Goal: Navigation & Orientation: Find specific page/section

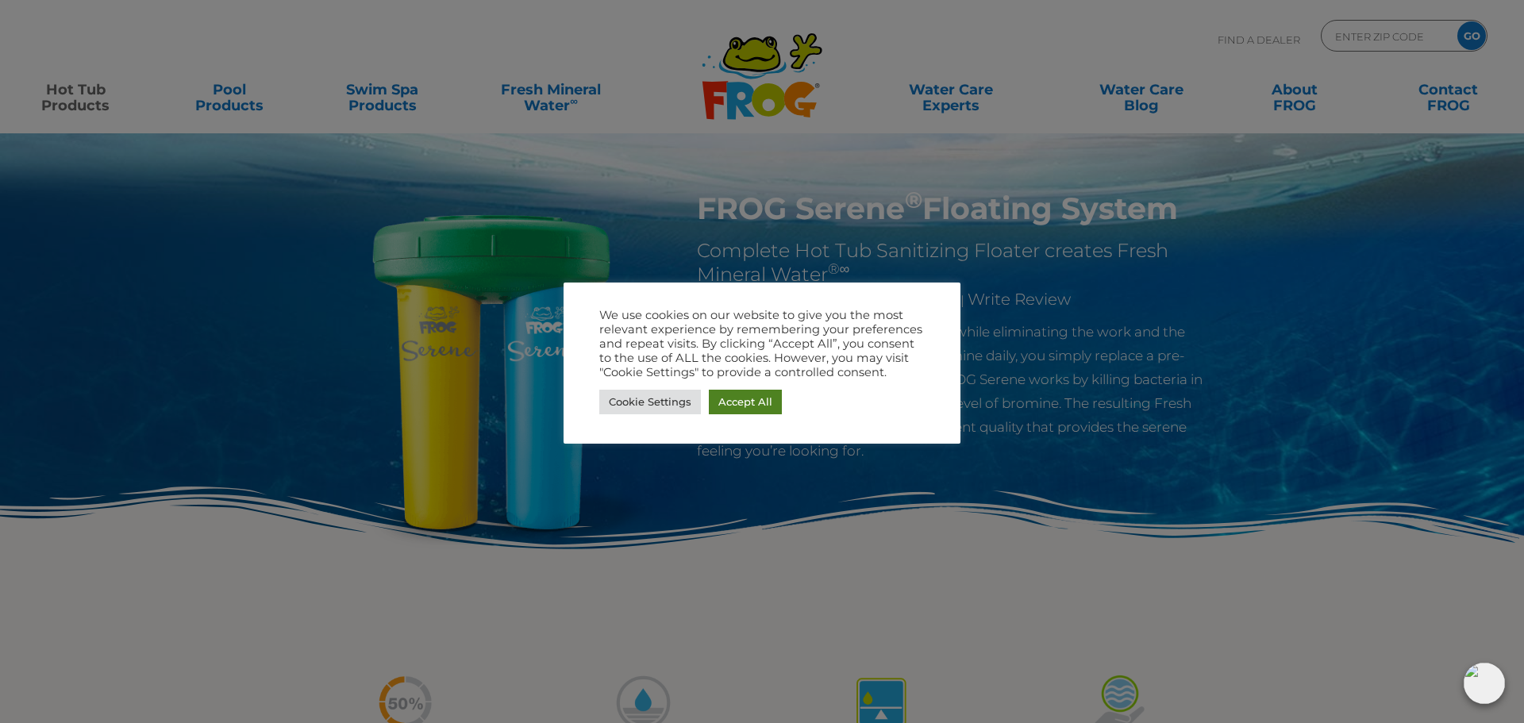
click at [751, 406] on link "Accept All" at bounding box center [745, 402] width 73 height 25
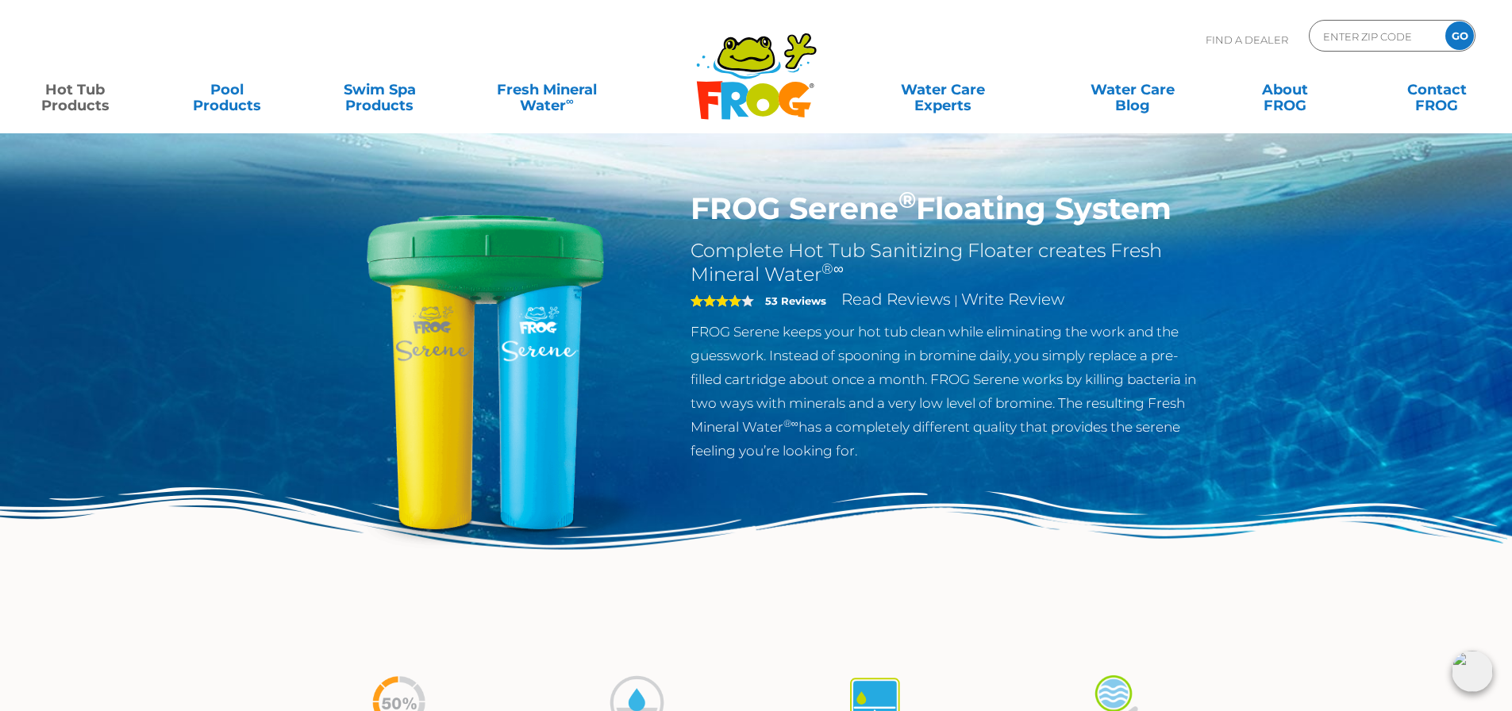
click at [487, 33] on div "Find A Dealer ENTER ZIP CODE GO" at bounding box center [756, 47] width 1480 height 54
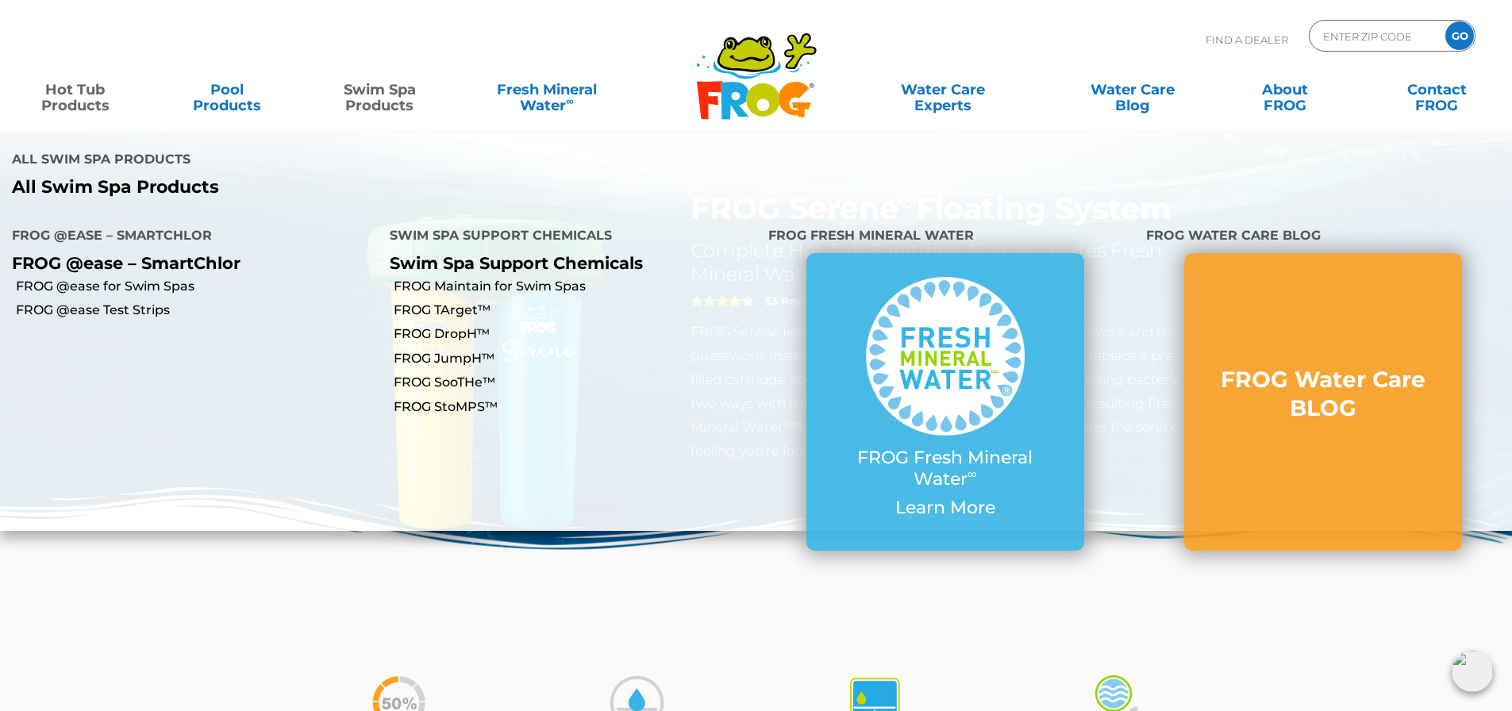
click at [360, 105] on link "Swim Spa Products" at bounding box center [380, 90] width 118 height 32
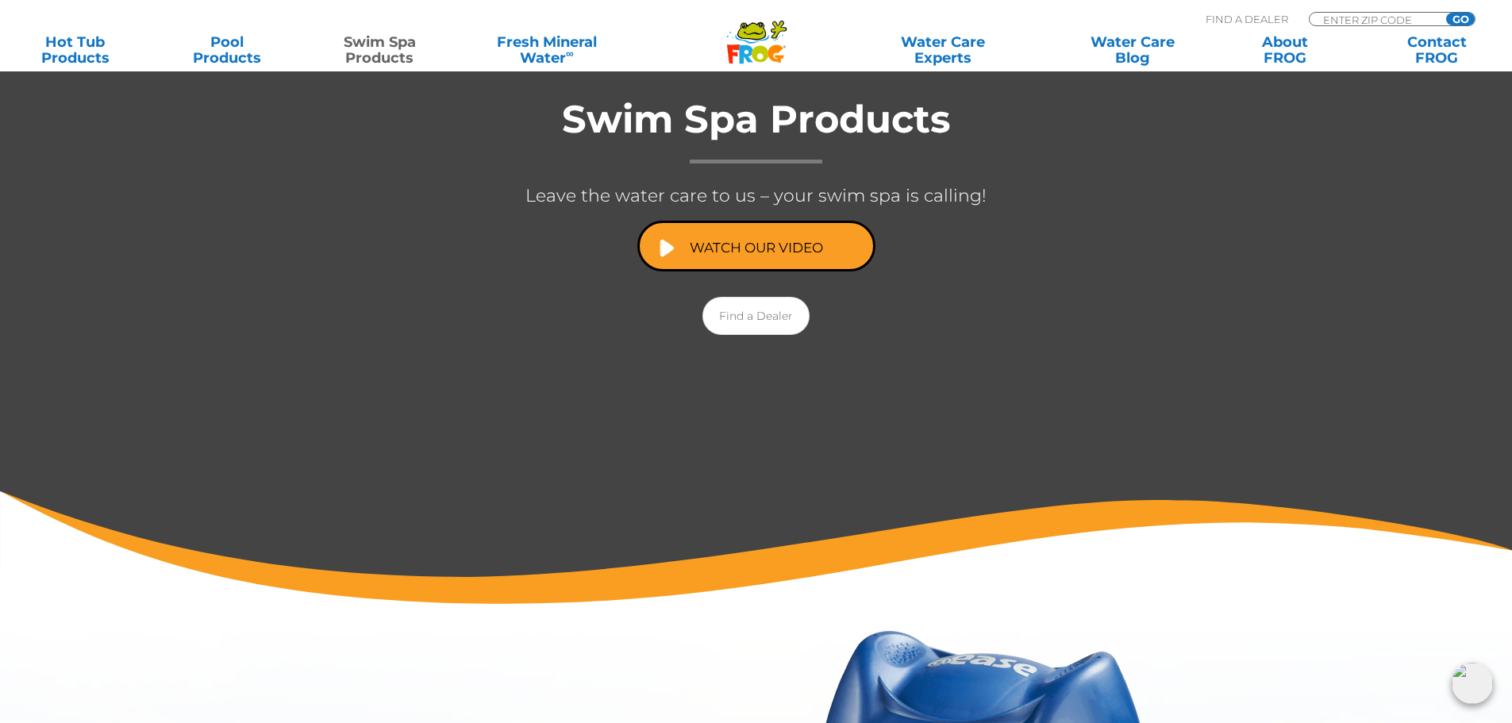
scroll to position [223, 0]
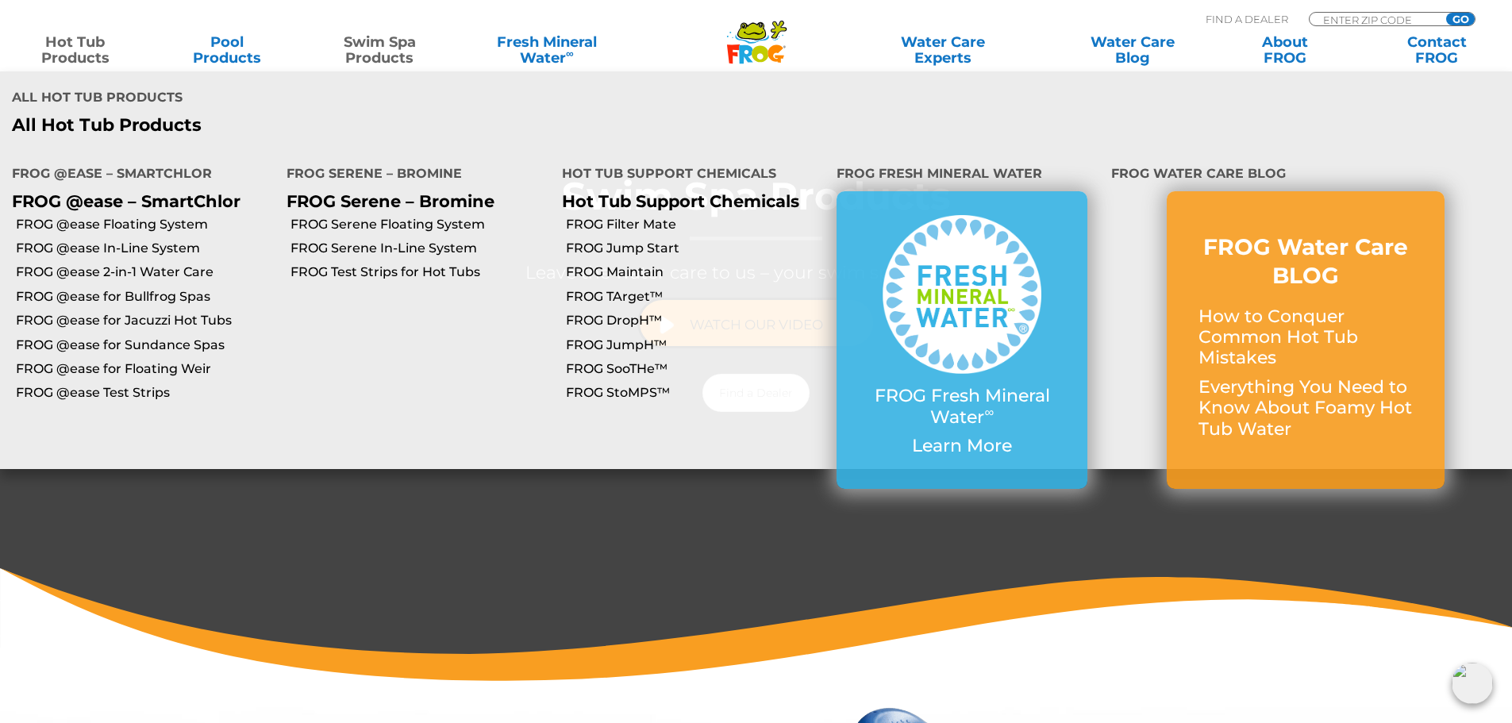
click at [100, 57] on link "Hot Tub Products" at bounding box center [75, 50] width 118 height 32
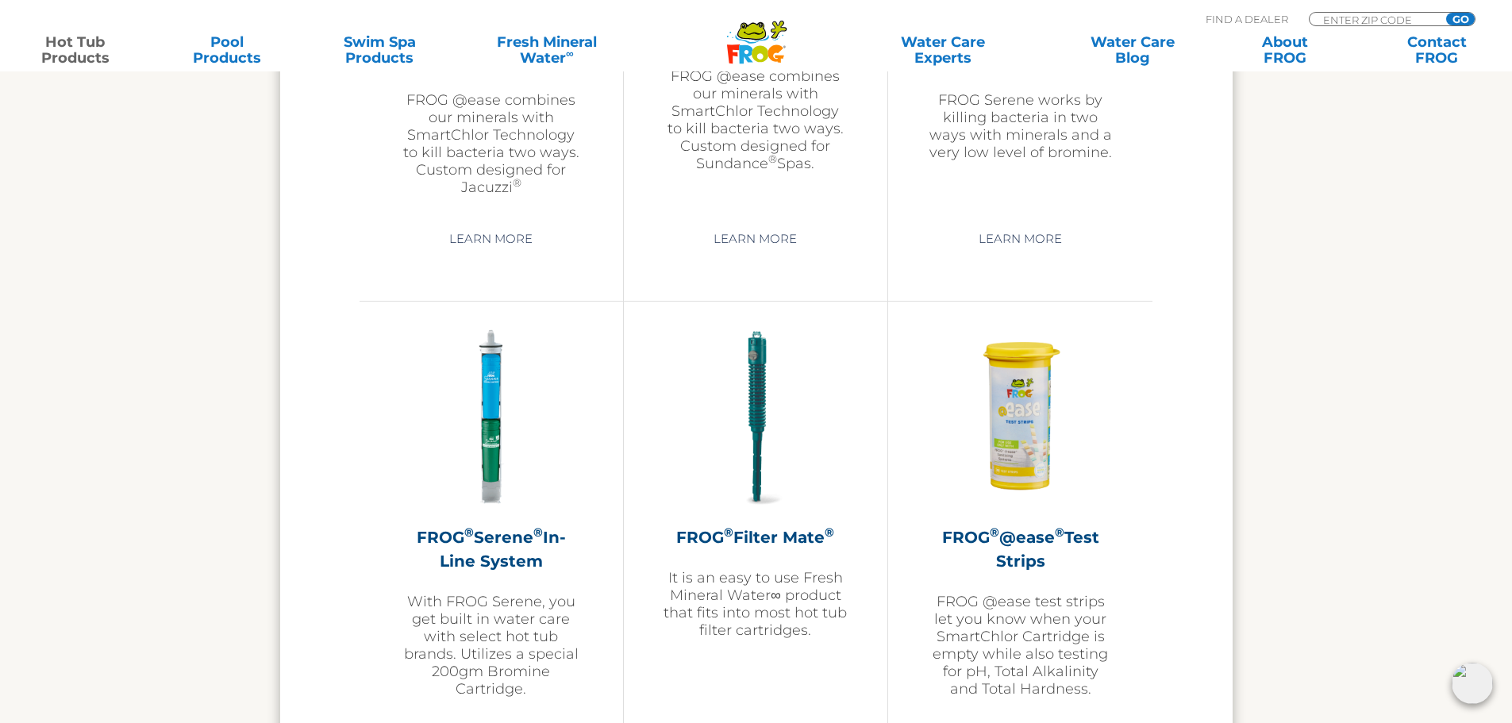
scroll to position [2937, 0]
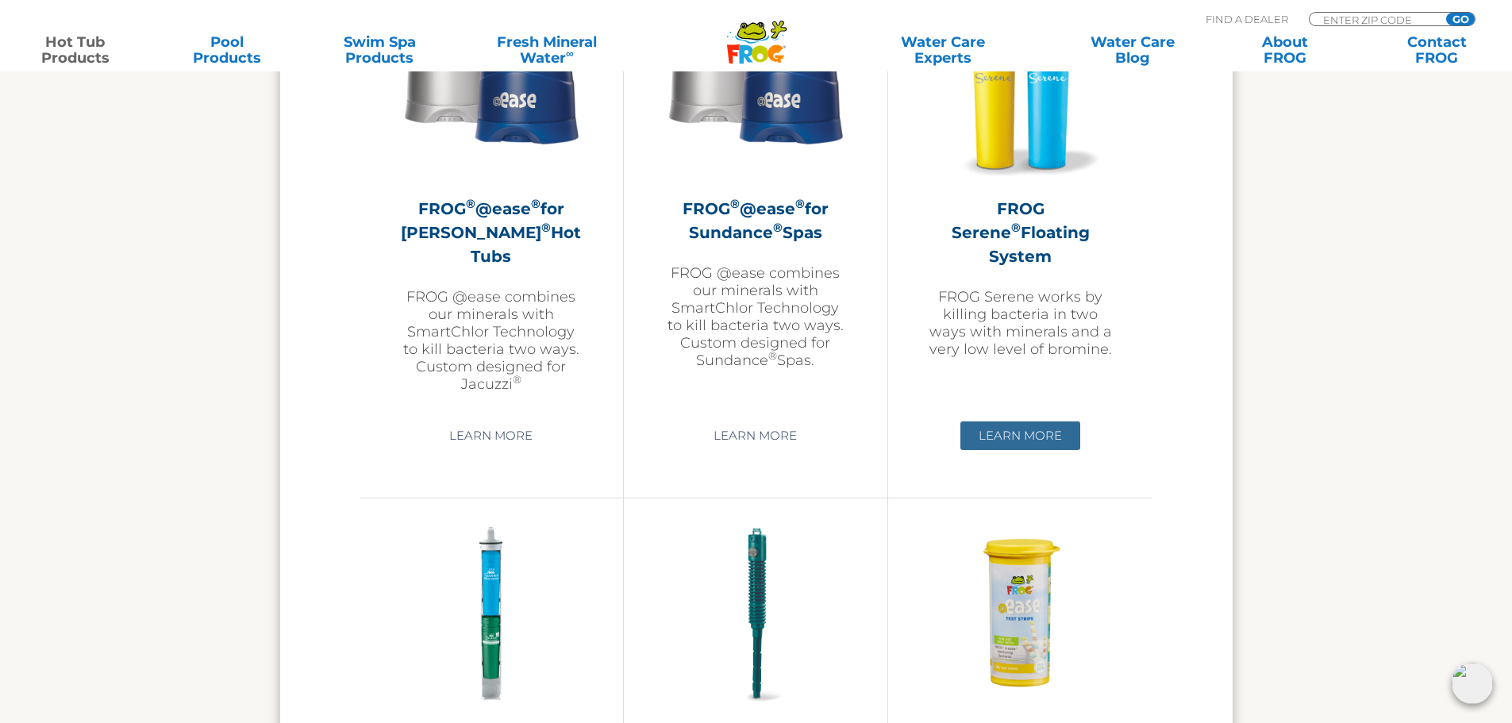
click at [1016, 427] on link "Learn More" at bounding box center [1020, 435] width 120 height 29
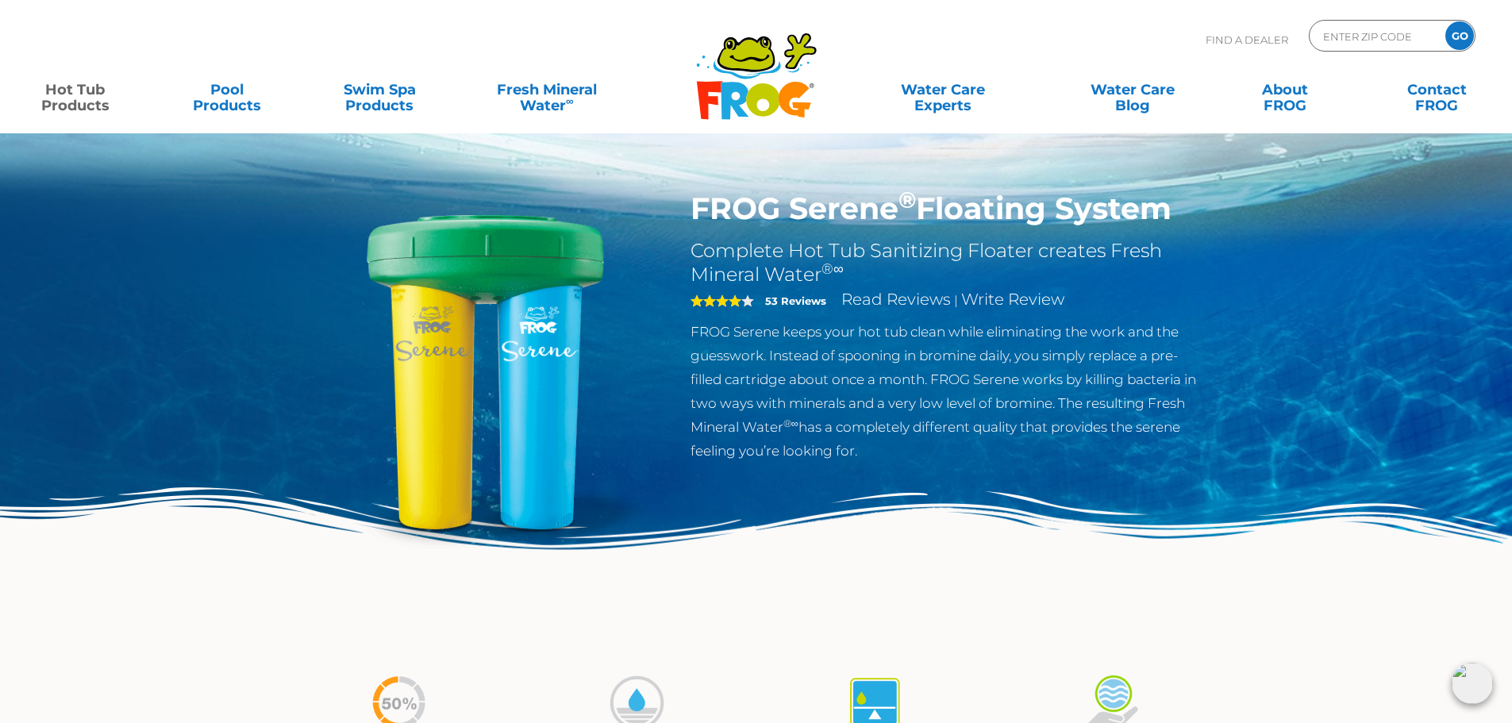
drag, startPoint x: 955, startPoint y: 411, endPoint x: 56, endPoint y: 112, distance: 947.7
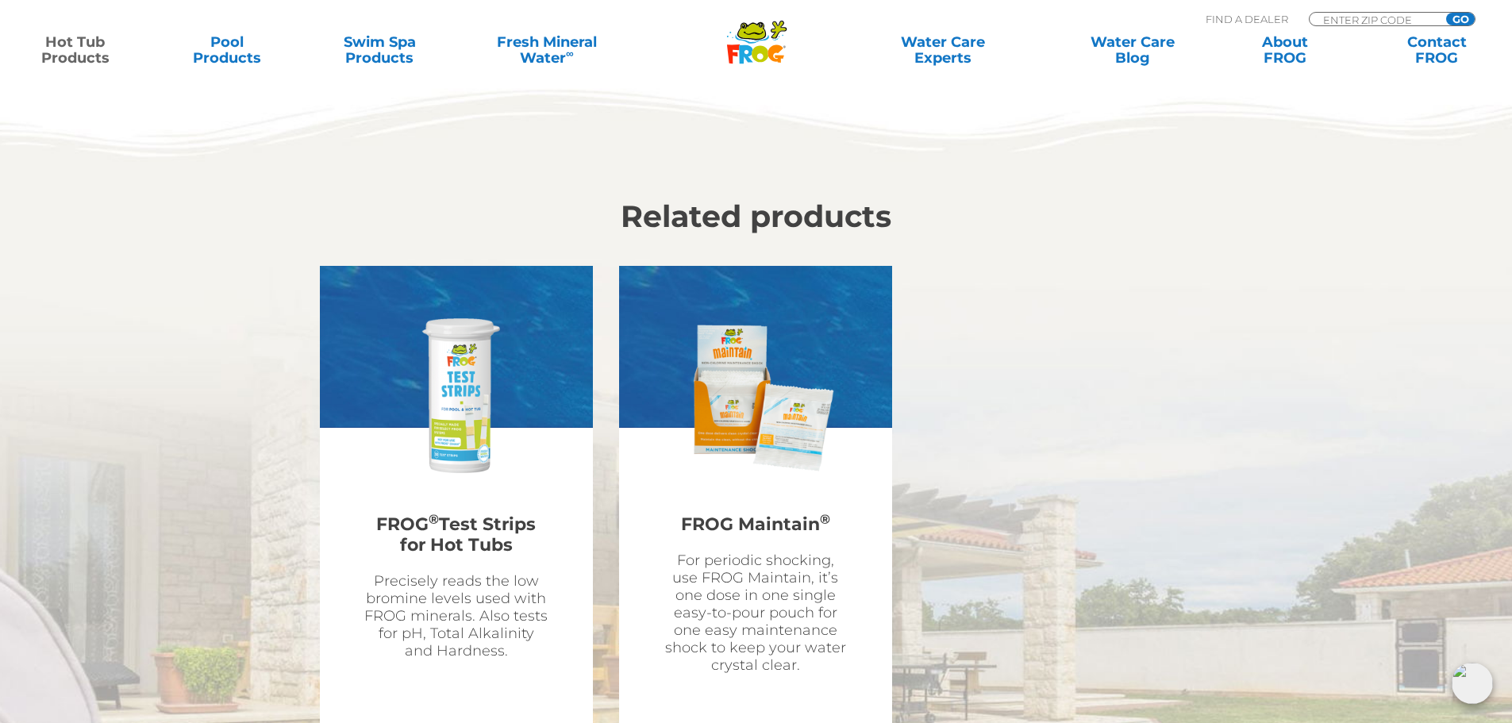
scroll to position [3707, 0]
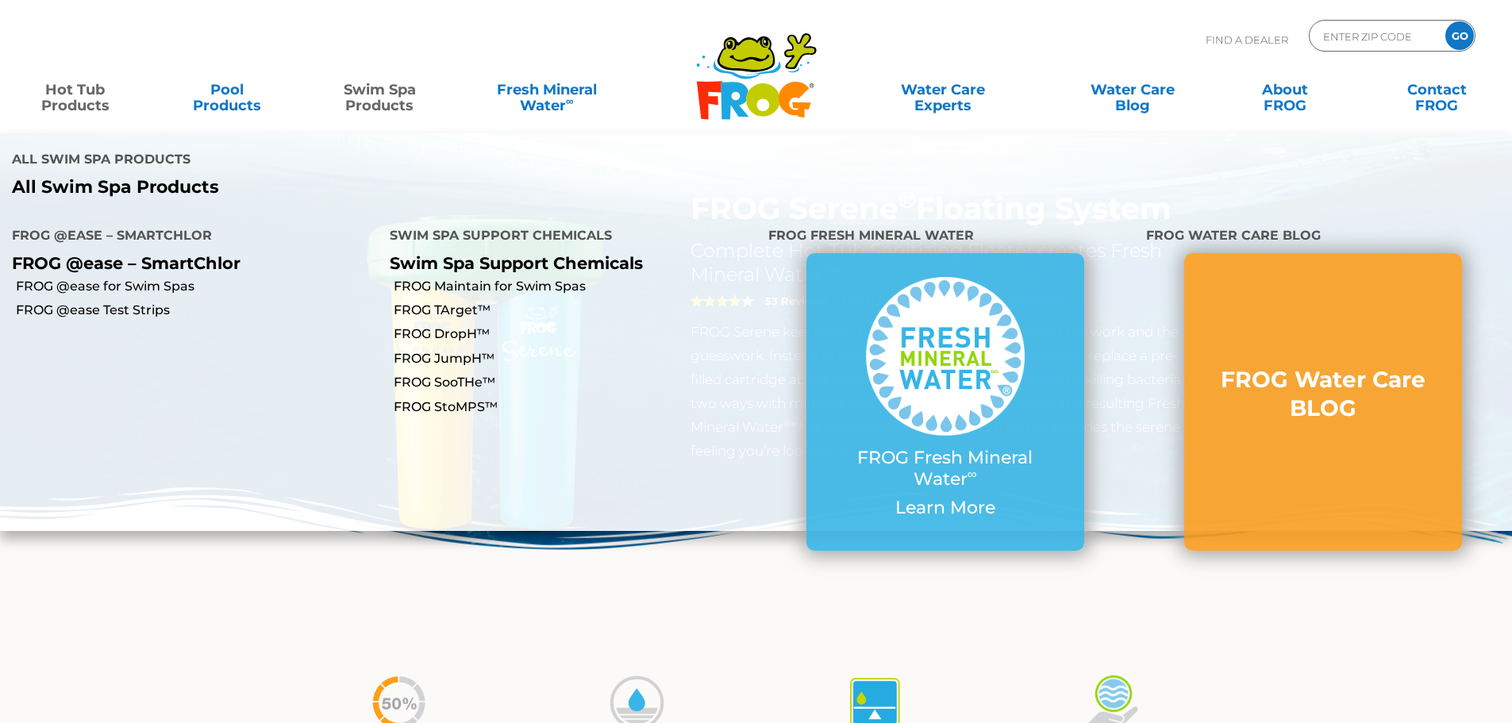
click at [410, 85] on link "Swim Spa Products" at bounding box center [380, 90] width 118 height 32
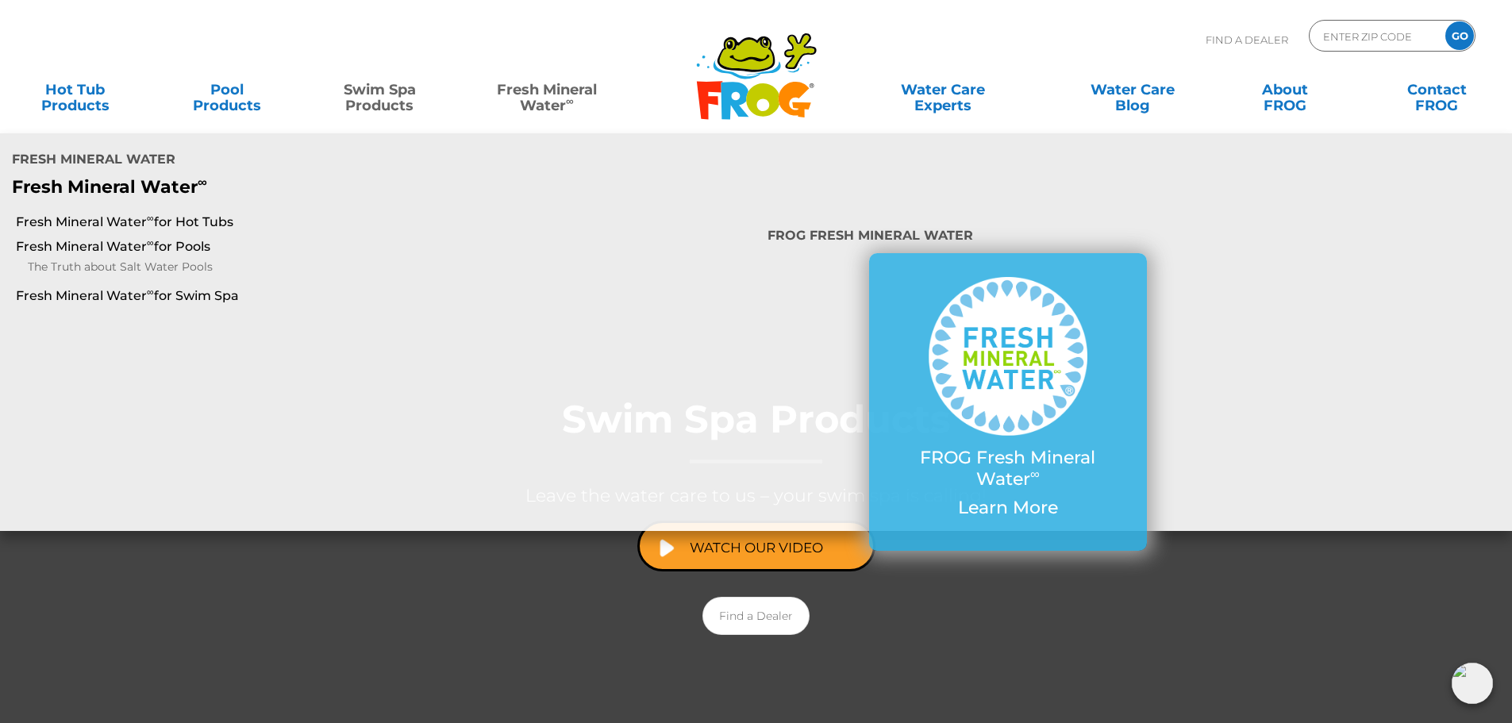
click at [557, 98] on link "Fresh Mineral Water ∞" at bounding box center [546, 90] width 148 height 32
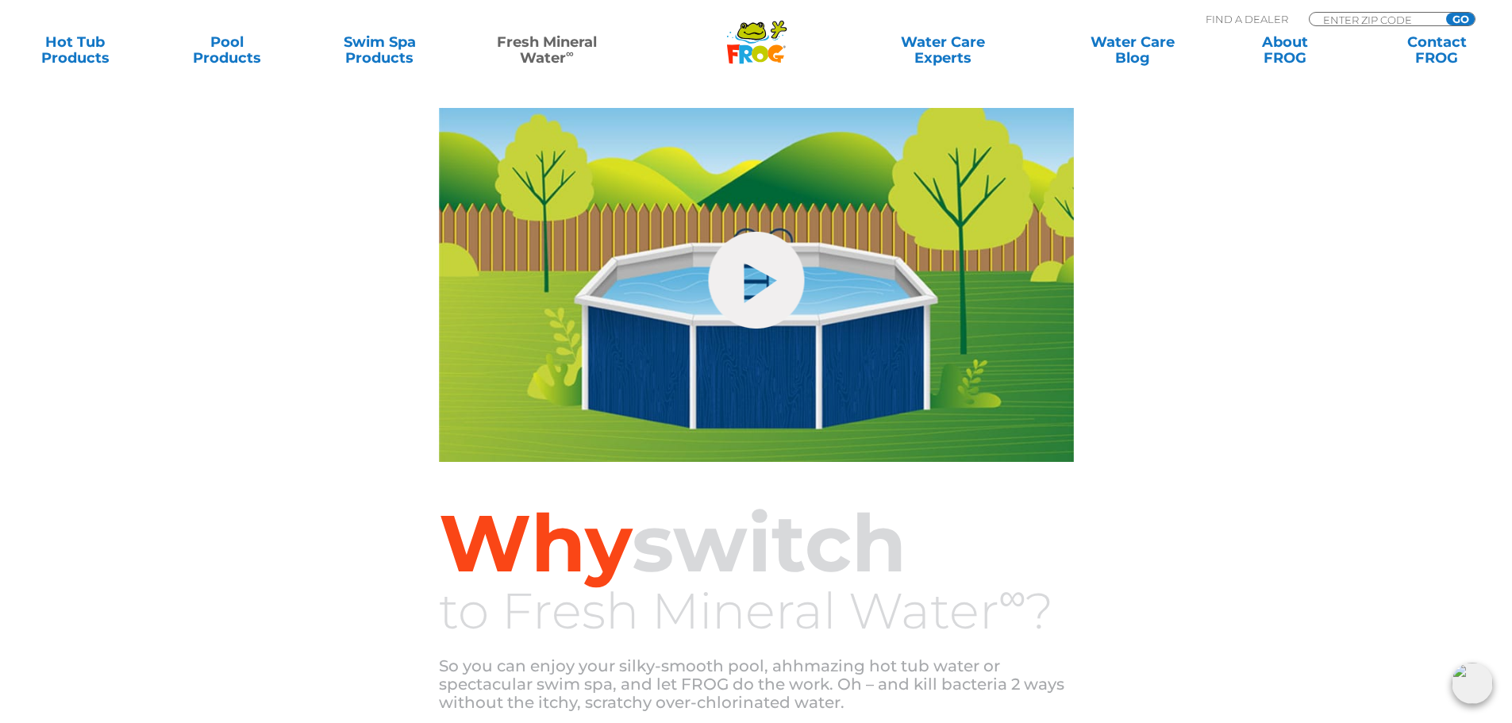
scroll to position [952, 0]
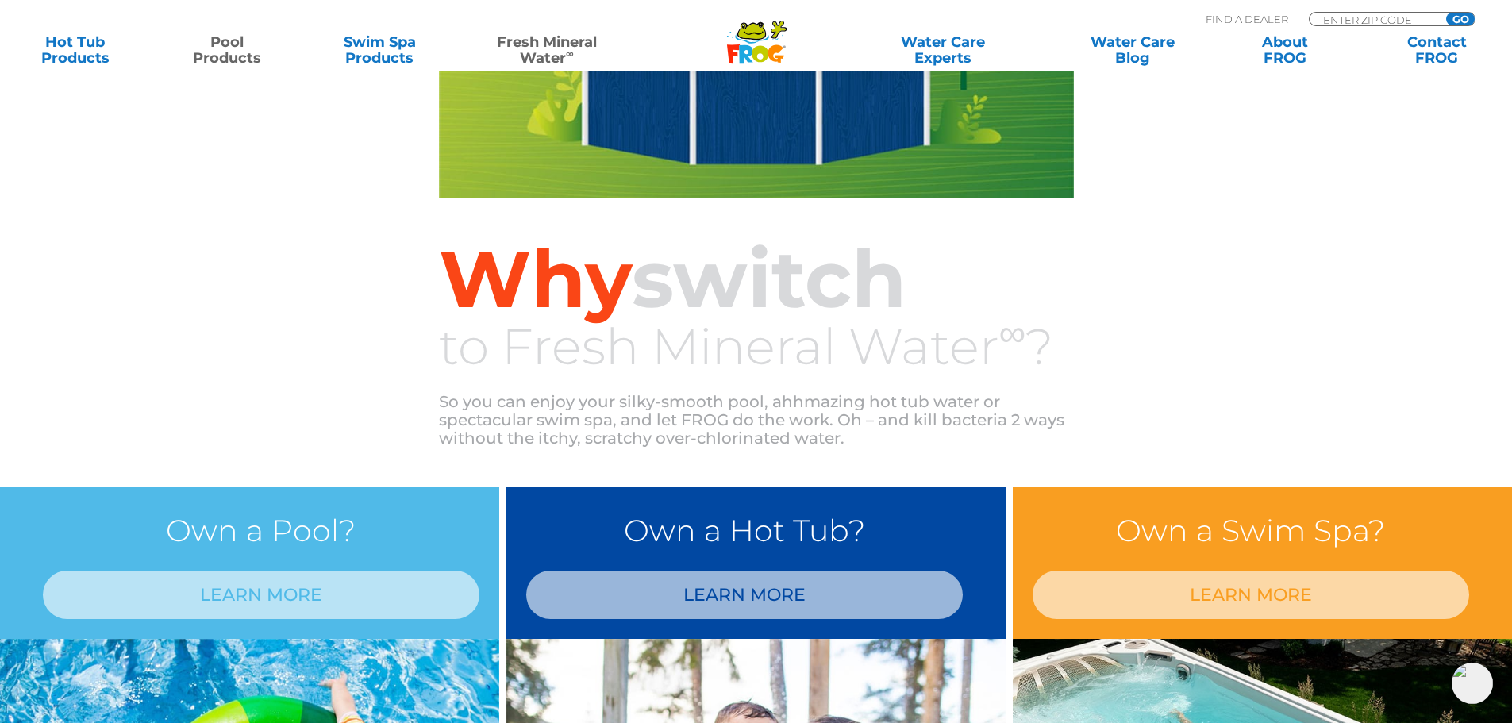
click at [252, 65] on link "Pool Products" at bounding box center [227, 50] width 118 height 32
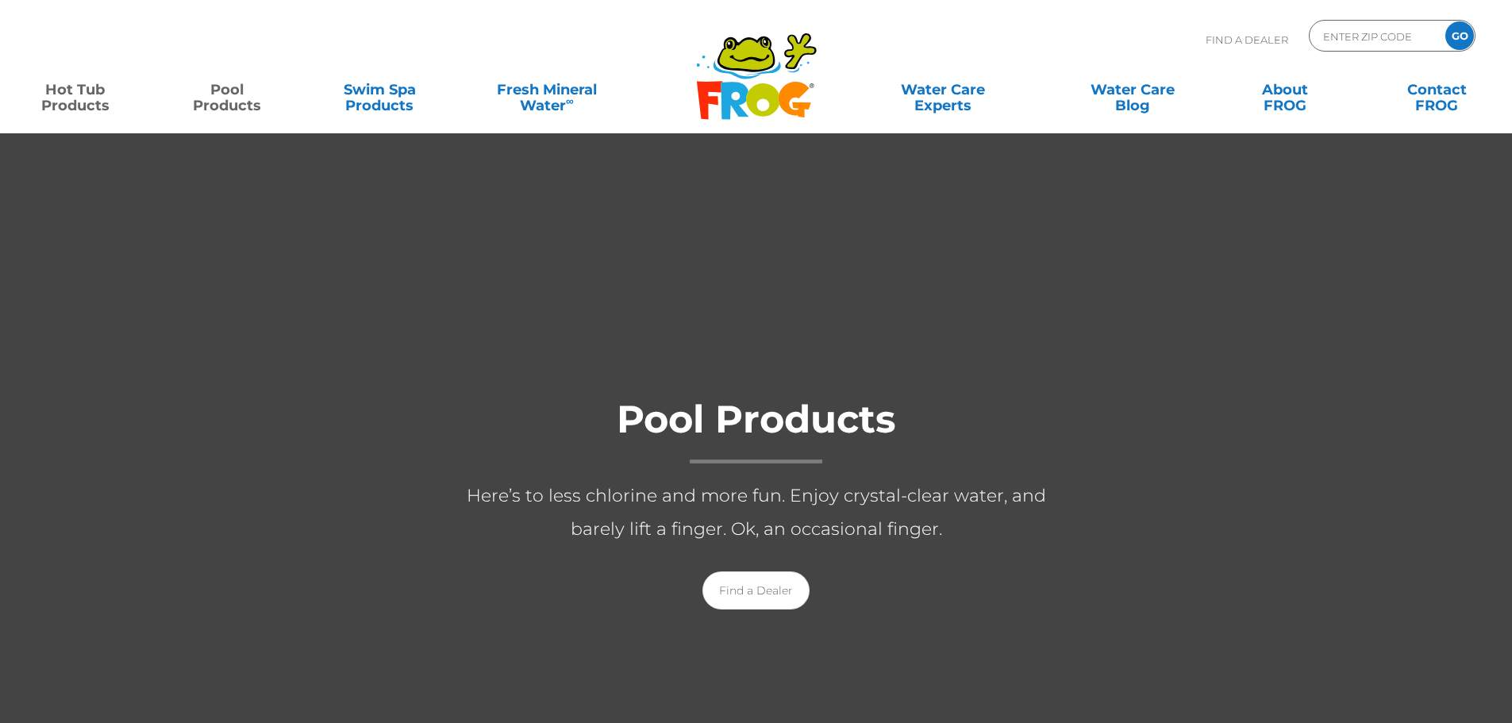
click at [50, 99] on link "Hot Tub Products" at bounding box center [75, 90] width 118 height 32
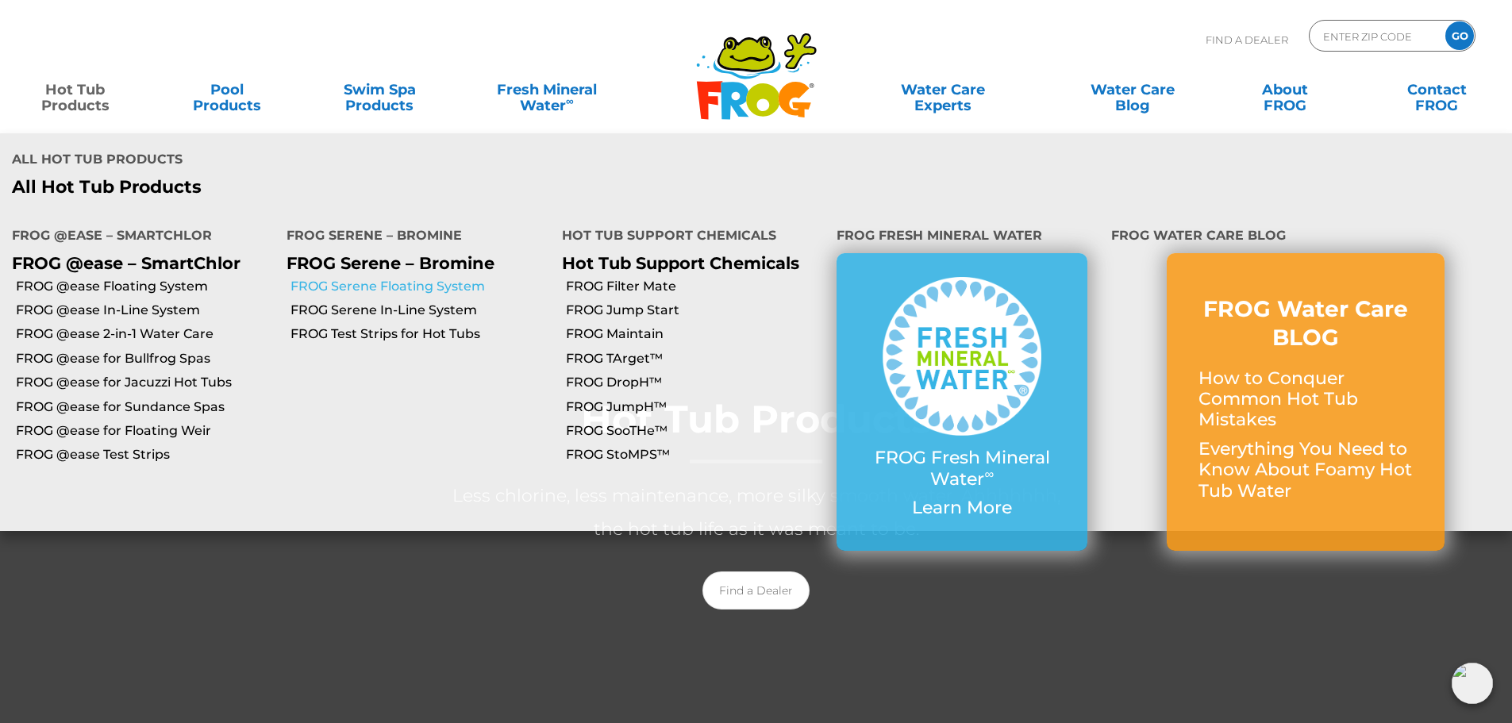
click at [352, 278] on link "FROG Serene Floating System" at bounding box center [419, 286] width 259 height 17
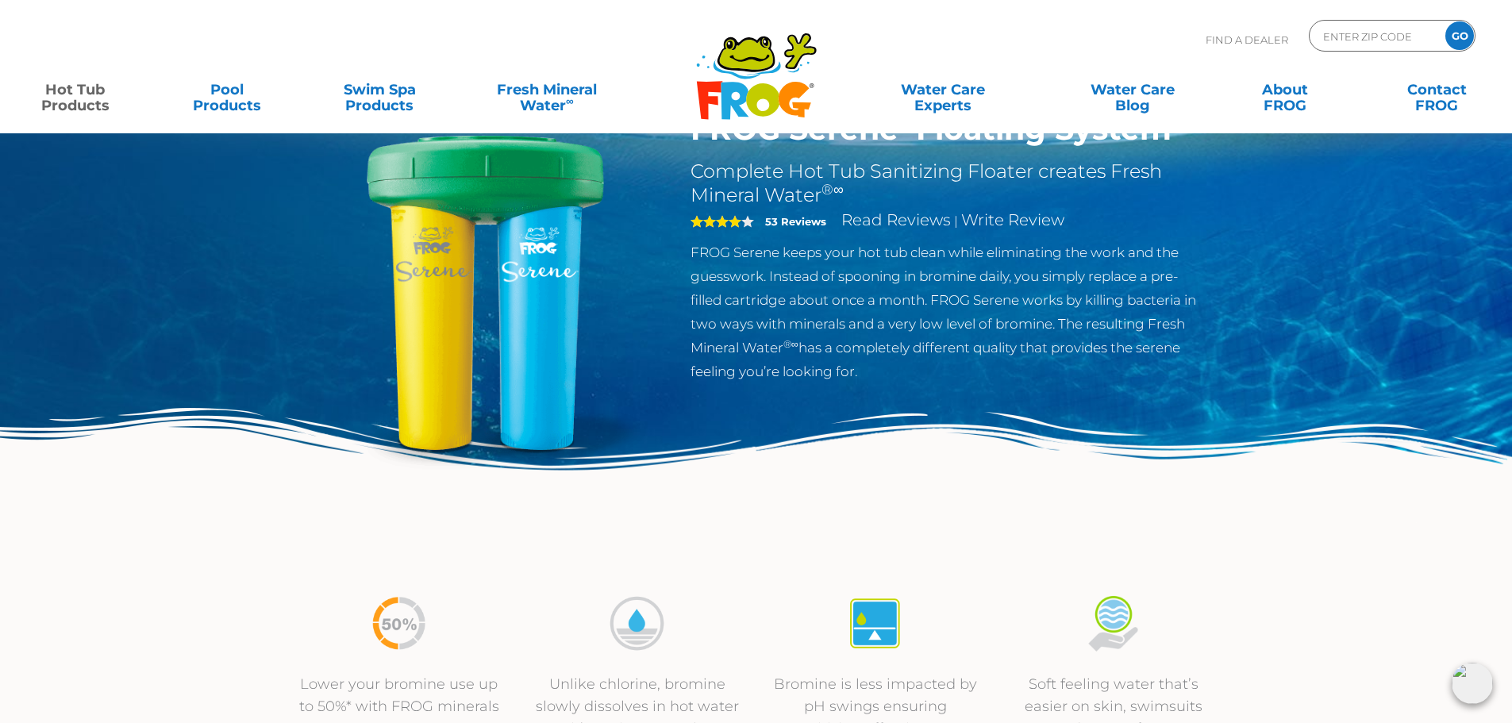
click at [694, 218] on div "4" at bounding box center [724, 221] width 67 height 22
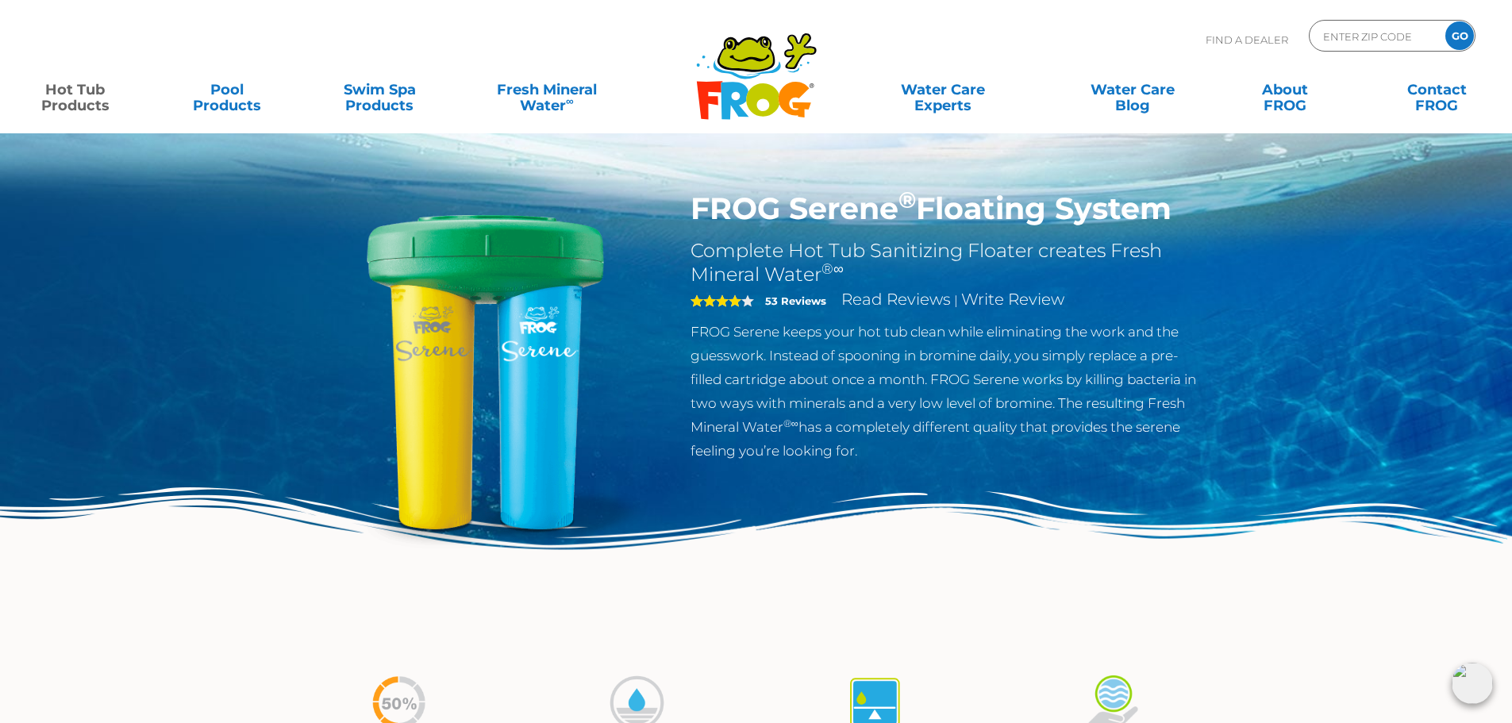
drag, startPoint x: 968, startPoint y: 402, endPoint x: 406, endPoint y: -96, distance: 751.2
click at [1346, 43] on input "Zip Code Form" at bounding box center [1374, 36] width 107 height 23
type input "49341"
click at [1445, 21] on input "GO" at bounding box center [1459, 35] width 29 height 29
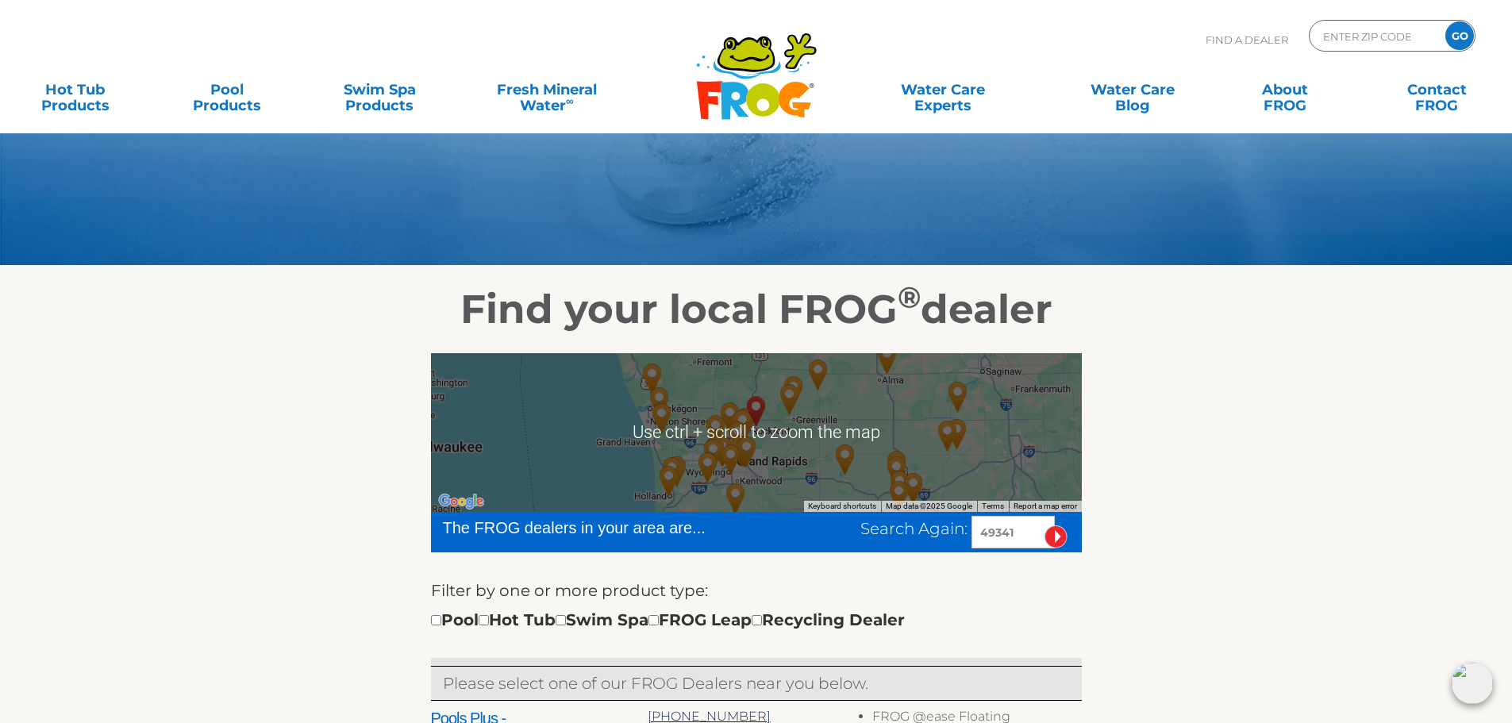
scroll to position [79, 0]
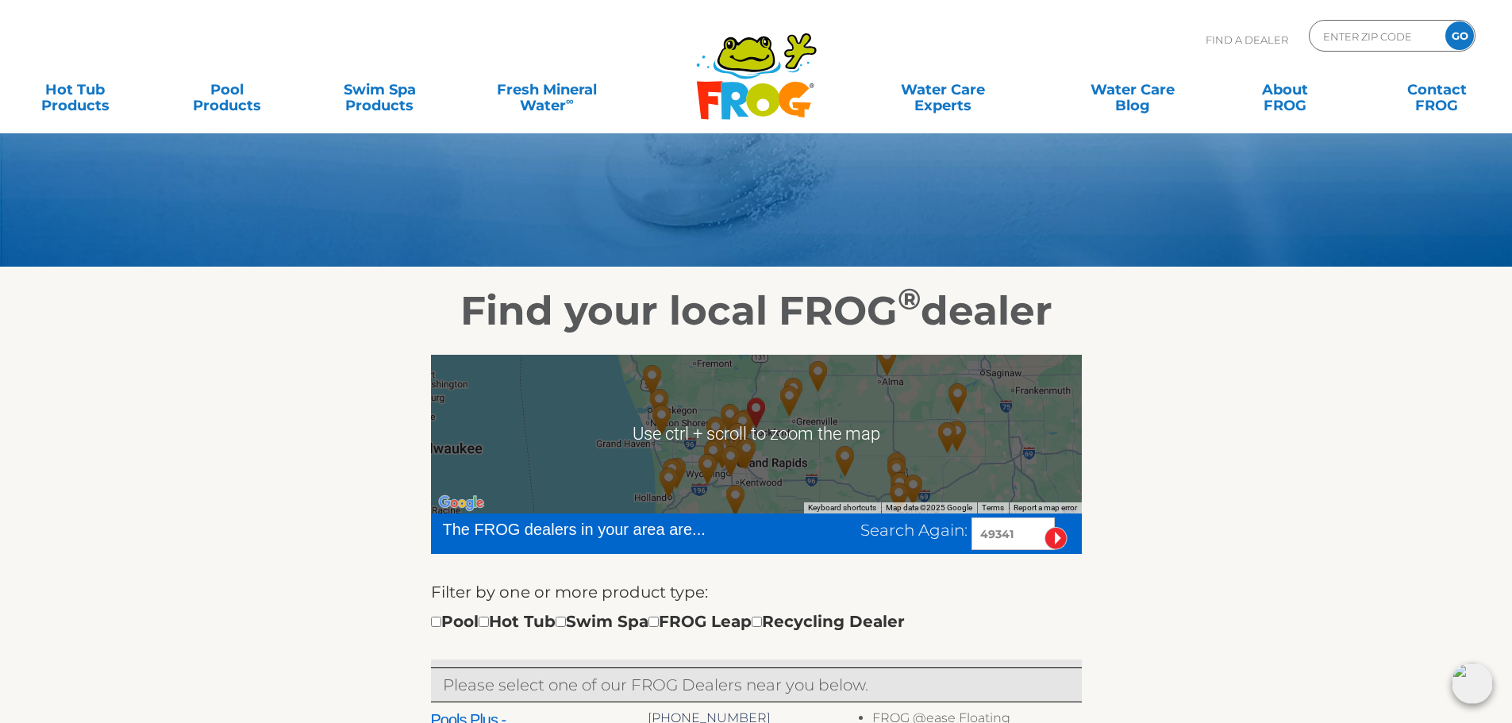
click at [779, 440] on div at bounding box center [756, 434] width 651 height 159
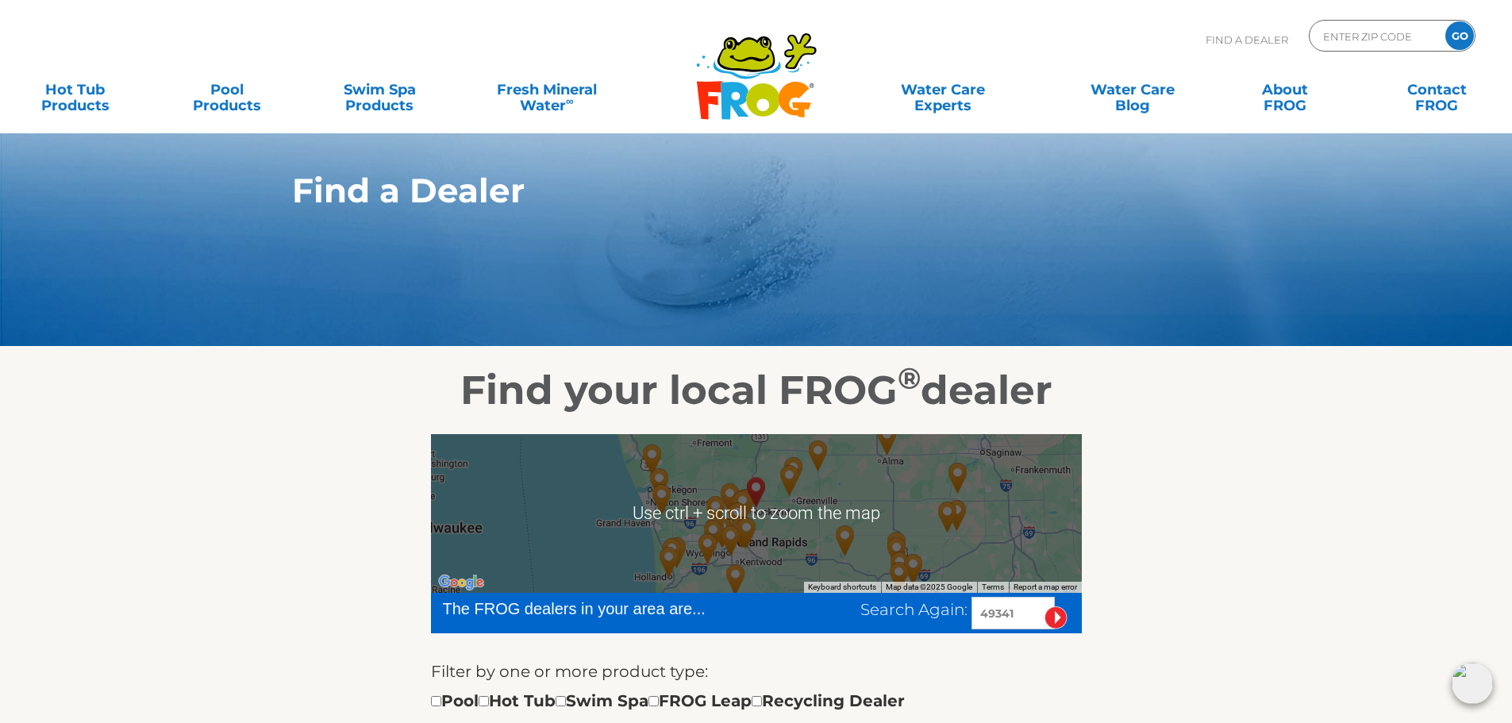
click at [735, 502] on img "Zagers Pool & Spa - Northeast Grand Rapids - 11 miles away." at bounding box center [738, 517] width 37 height 43
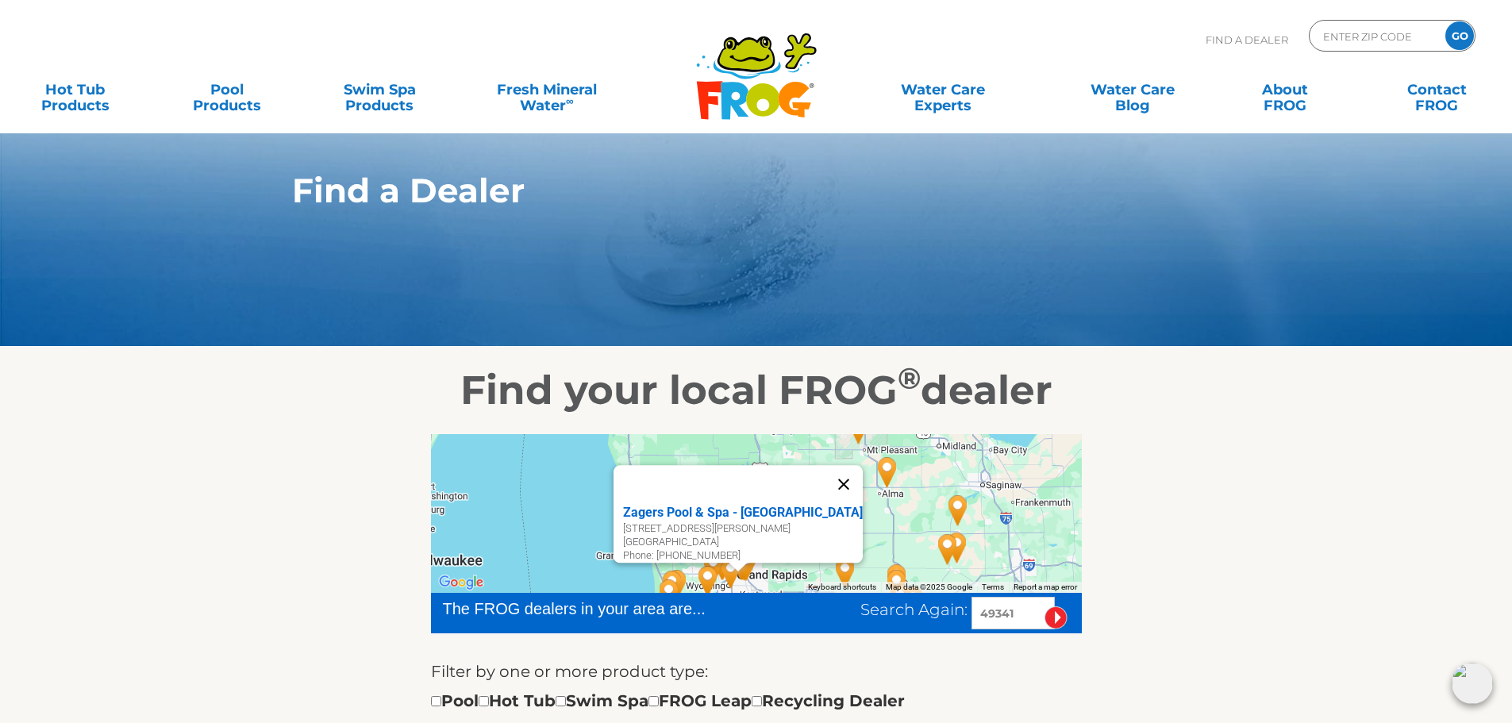
click at [863, 475] on button "Close" at bounding box center [844, 484] width 38 height 38
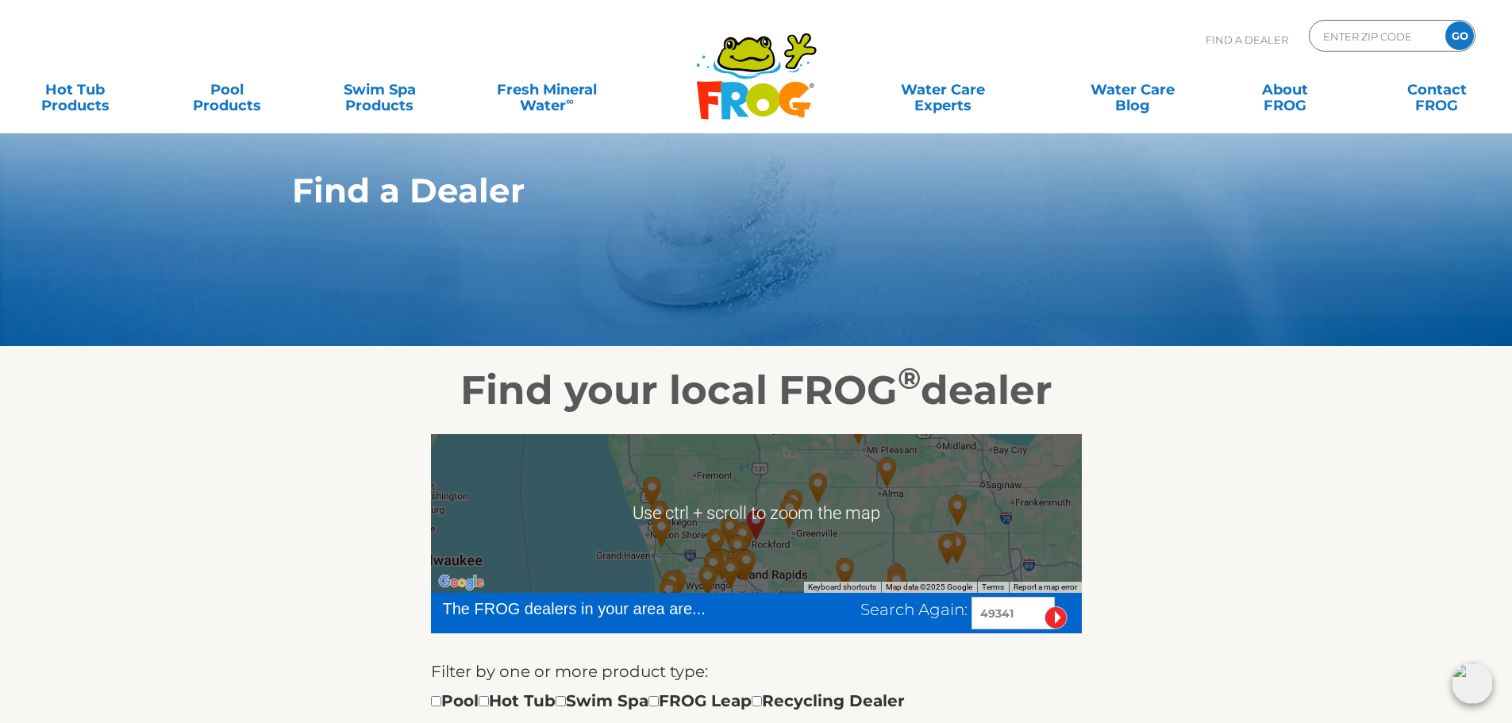
scroll to position [159, 0]
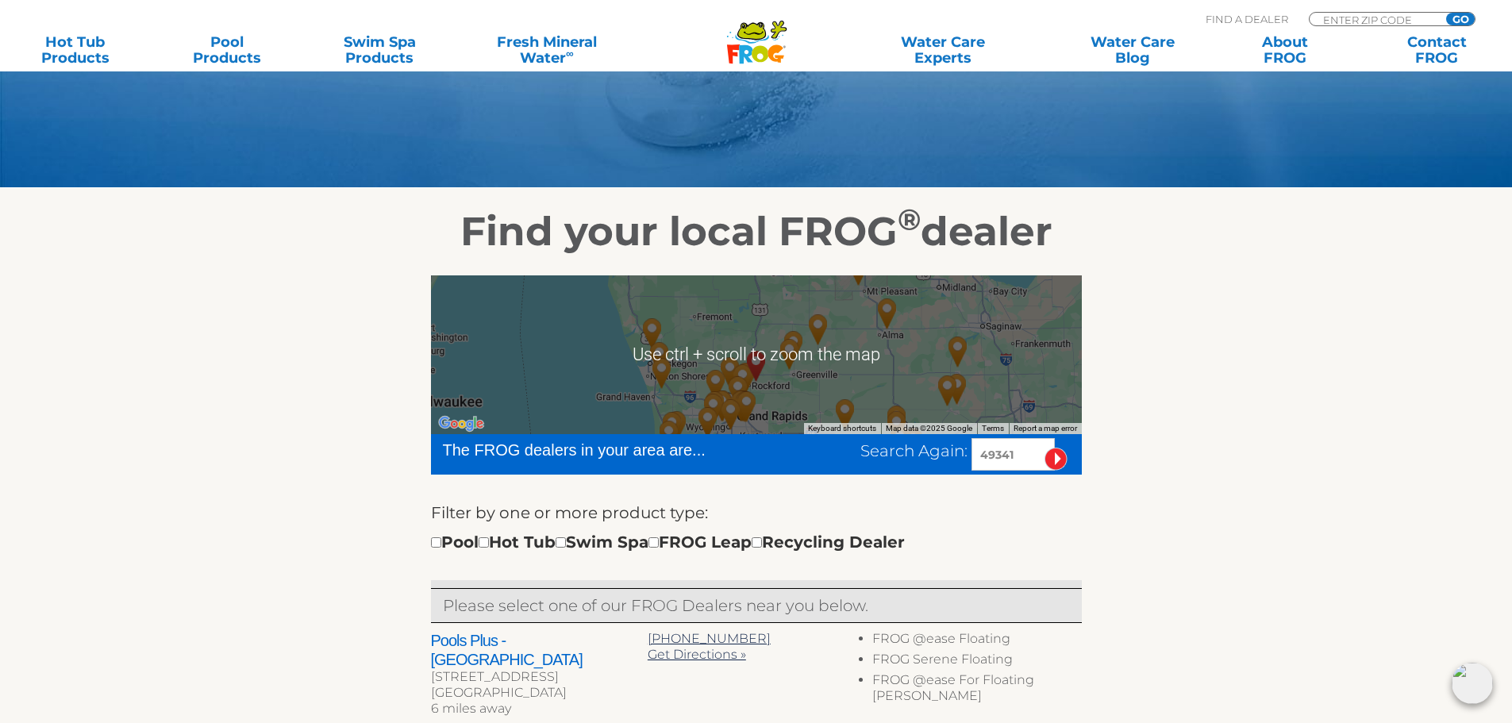
click at [951, 376] on img "Owosso Pools LLC - 67 miles away." at bounding box center [947, 390] width 37 height 43
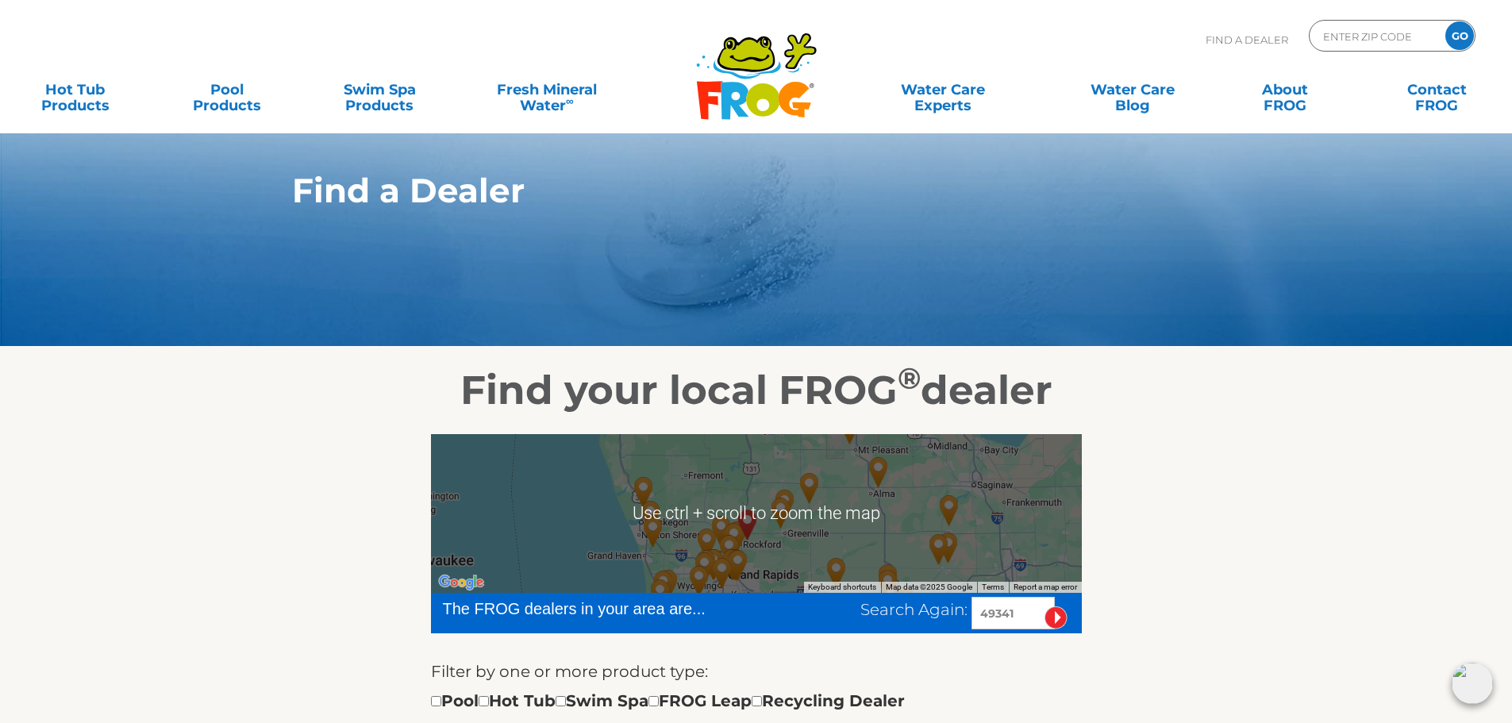
scroll to position [317, 0]
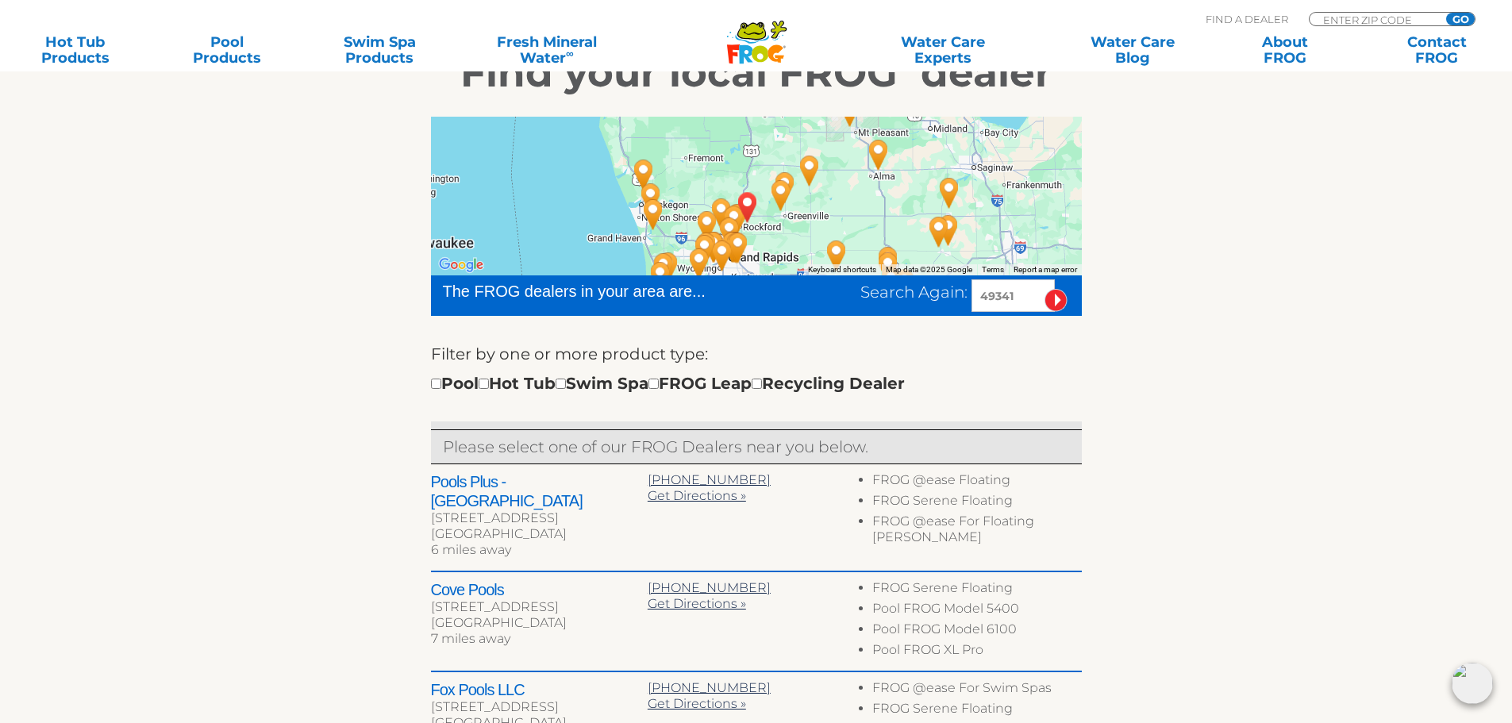
click at [591, 481] on h2 "Pools Plus - [GEOGRAPHIC_DATA]" at bounding box center [539, 491] width 217 height 38
copy div "Pools Plus - [GEOGRAPHIC_DATA]"
drag, startPoint x: 564, startPoint y: 477, endPoint x: 1073, endPoint y: 394, distance: 516.2
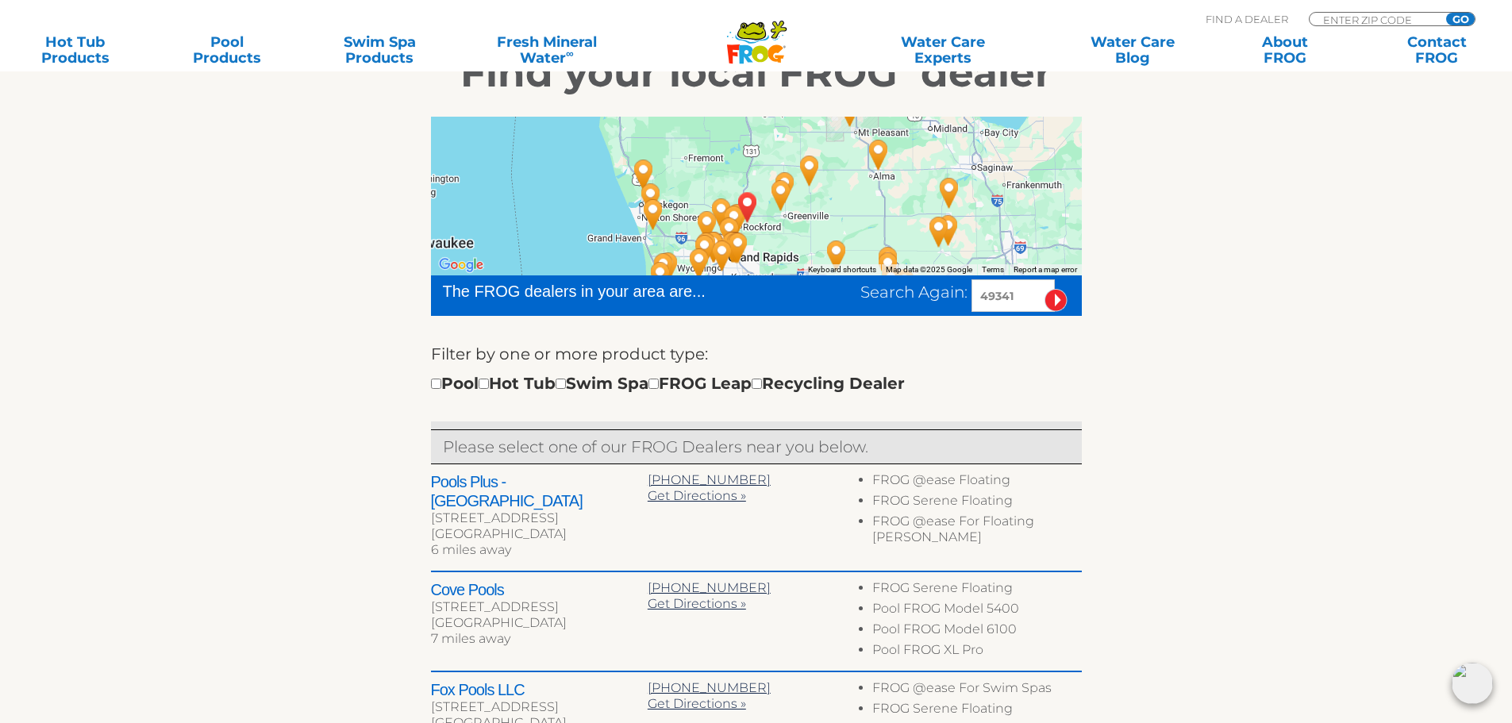
click at [1073, 394] on div "Filter by one or more product type: Pool Hot Tub Swim Spa FROG Leap Recycling D…" at bounding box center [756, 368] width 651 height 55
click at [975, 498] on li "FROG Serene Floating" at bounding box center [976, 503] width 209 height 21
click at [977, 498] on li "FROG Serene Floating" at bounding box center [976, 503] width 209 height 21
drag, startPoint x: 510, startPoint y: 385, endPoint x: 501, endPoint y: 385, distance: 9.5
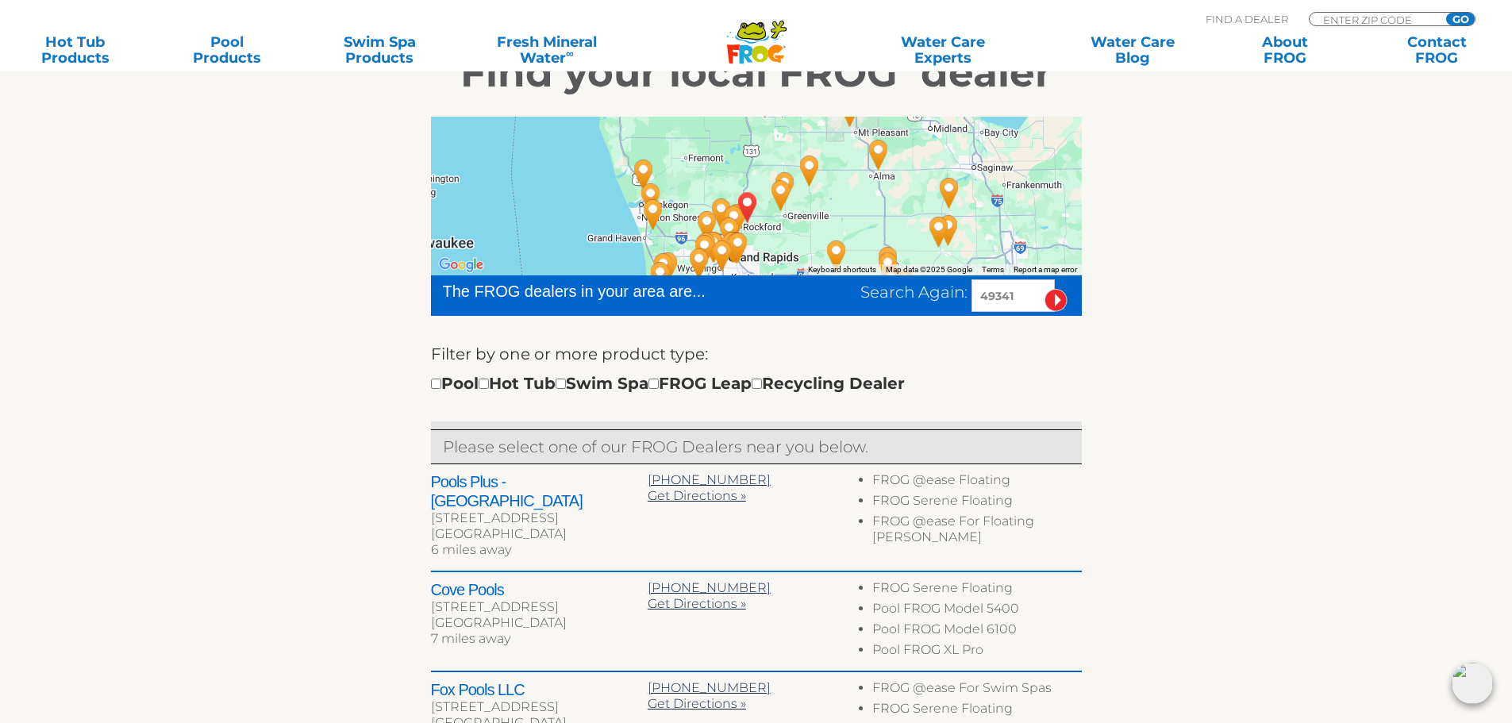
click at [503, 385] on div "Pool Hot Tub Swim Spa FROG Leap Recycling Dealer" at bounding box center [668, 383] width 474 height 25
click at [489, 385] on input "checkbox" at bounding box center [484, 384] width 10 height 10
checkbox input "true"
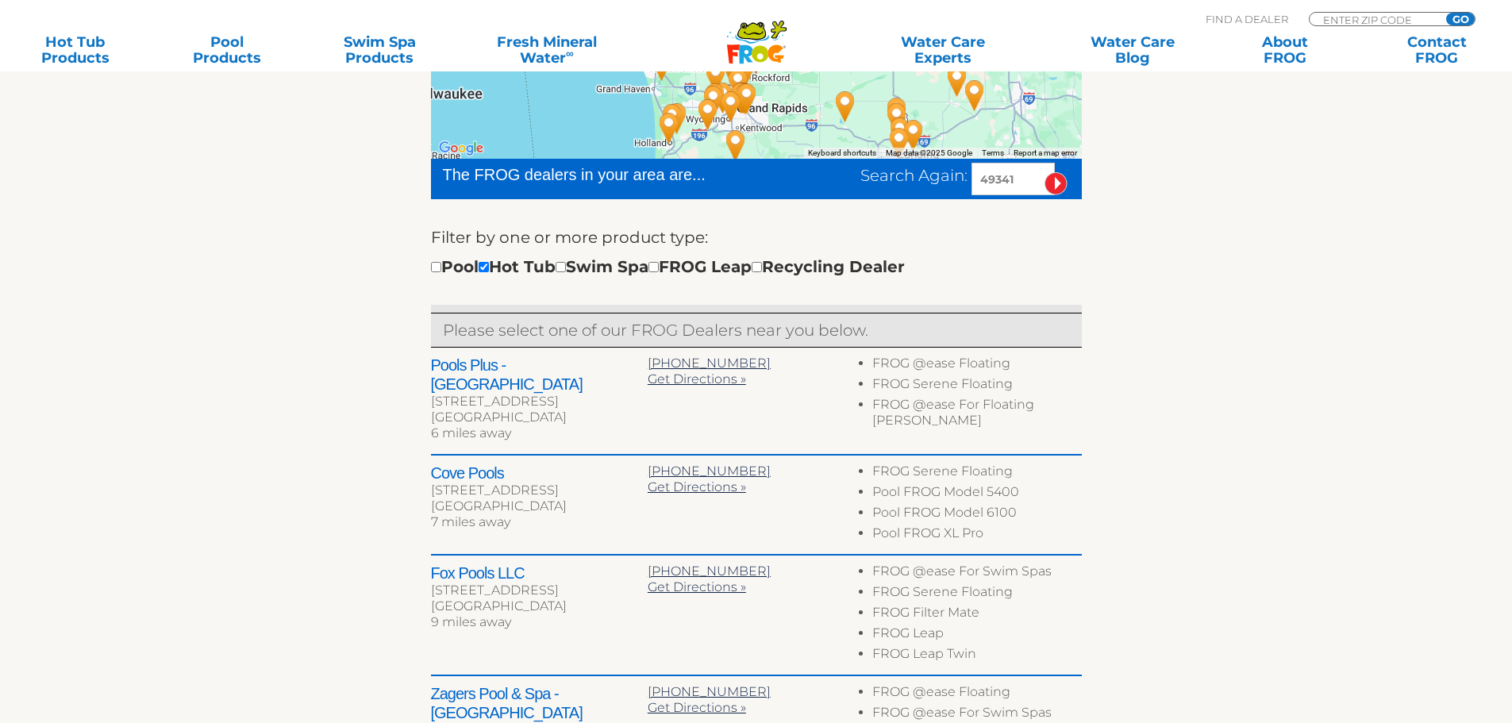
scroll to position [355, 0]
